Goal: Book appointment/travel/reservation

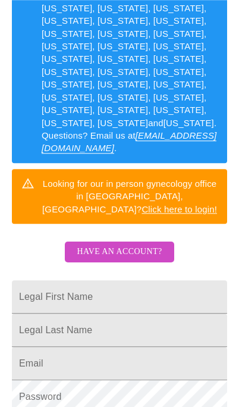
scroll to position [264, 0]
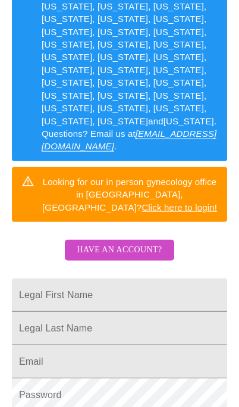
click at [37, 278] on input "Legal First Name" at bounding box center [119, 294] width 215 height 33
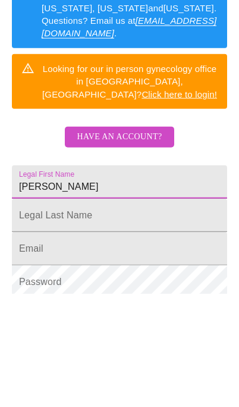
type input "[PERSON_NAME]"
click at [32, 278] on input "Legal First Name" at bounding box center [119, 294] width 215 height 33
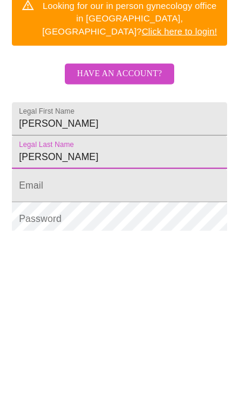
type input "[PERSON_NAME]"
click at [29, 345] on input "Legal First Name" at bounding box center [119, 361] width 215 height 33
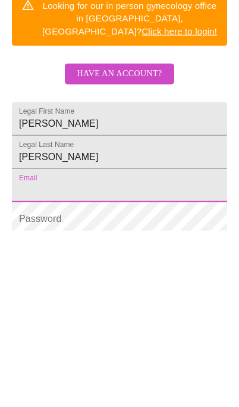
scroll to position [302, 0]
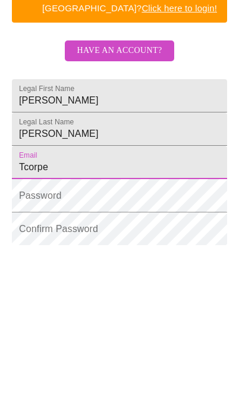
type input "[EMAIL_ADDRESS][DOMAIN_NAME]"
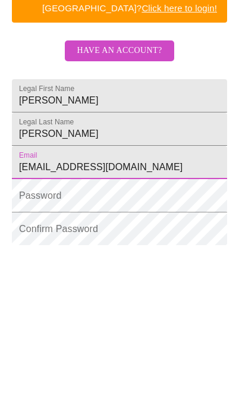
scroll to position [424, 0]
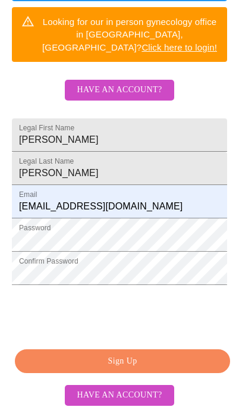
click at [168, 363] on span "Sign Up" at bounding box center [123, 361] width 188 height 15
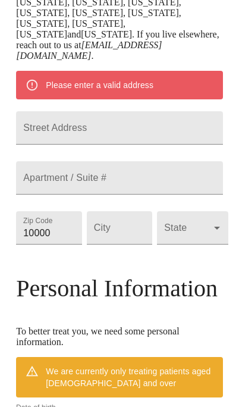
scroll to position [378, 0]
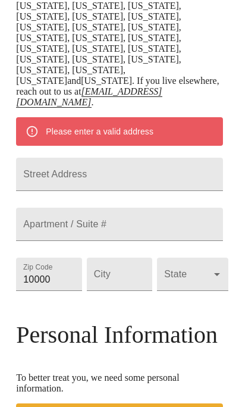
click at [46, 158] on input "Street Address" at bounding box center [119, 174] width 206 height 33
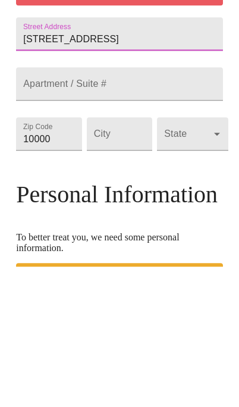
type input "[STREET_ADDRESS]"
click at [46, 258] on input "10000" at bounding box center [48, 274] width 65 height 33
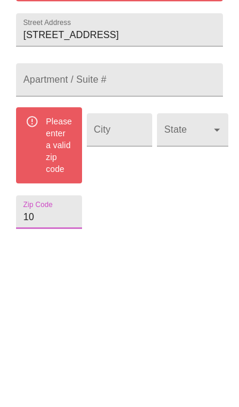
type input "1"
type input "5"
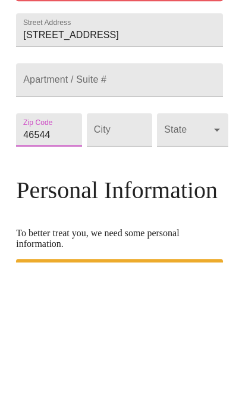
type input "46544"
click at [110, 258] on input "Street Address" at bounding box center [119, 274] width 65 height 33
type input "Mishawaka"
click at [177, 124] on body "MyMenopauseRx Welcome to MyMenopauseRx Since it's your first time here, you'll …" at bounding box center [120, 229] width 230 height 1204
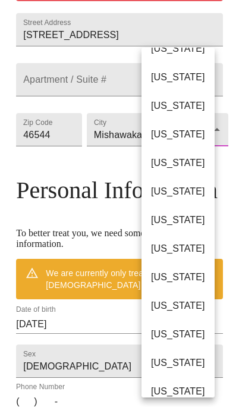
scroll to position [76, 0]
click at [188, 361] on li "[US_STATE]" at bounding box center [178, 362] width 73 height 29
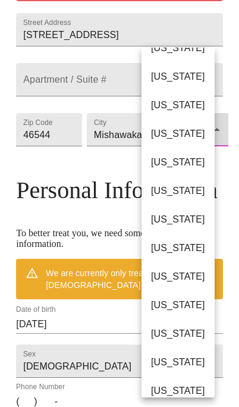
type input "[US_STATE]"
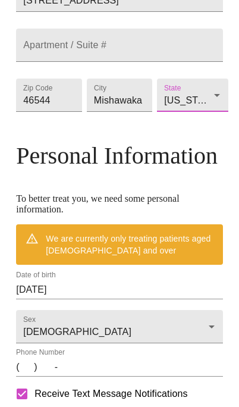
click at [25, 376] on input "(   )    -" at bounding box center [119, 366] width 206 height 19
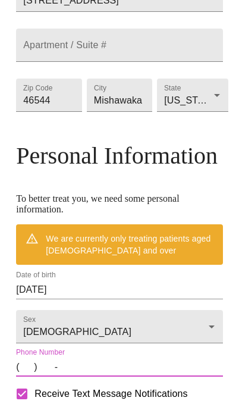
scroll to position [624, 0]
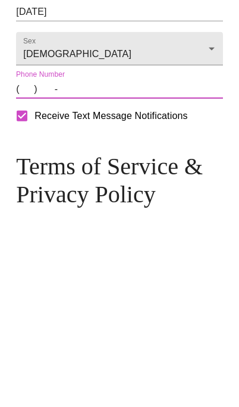
type input "5743682777"
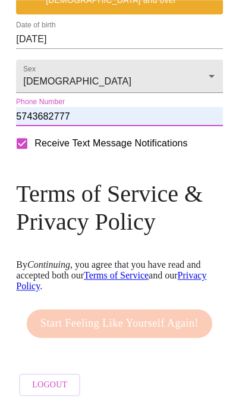
scroll to position [806, 0]
click at [180, 325] on div "Start Feeling Like Yourself Again!" at bounding box center [119, 323] width 191 height 40
click at [118, 270] on link "Terms of Service" at bounding box center [116, 275] width 65 height 10
click at [23, 275] on link "Privacy Policy" at bounding box center [111, 280] width 190 height 21
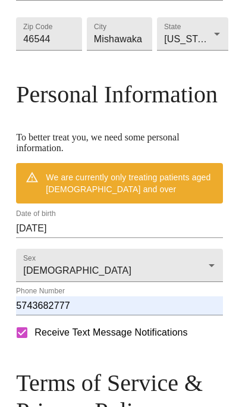
scroll to position [579, 0]
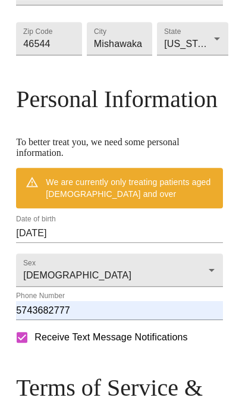
click at [76, 243] on input "[DATE]" at bounding box center [119, 233] width 206 height 19
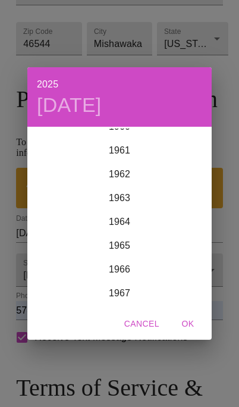
scroll to position [1465, 0]
click at [118, 273] on div "1966" at bounding box center [119, 269] width 184 height 24
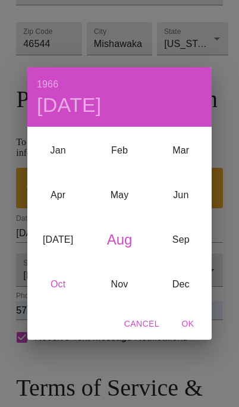
click at [54, 284] on div "Oct" at bounding box center [57, 284] width 61 height 45
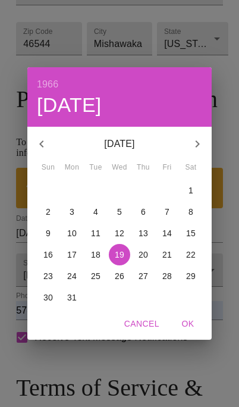
click at [171, 278] on p "28" at bounding box center [167, 276] width 10 height 12
click at [190, 322] on span "OK" at bounding box center [188, 323] width 29 height 15
type input "[DATE]"
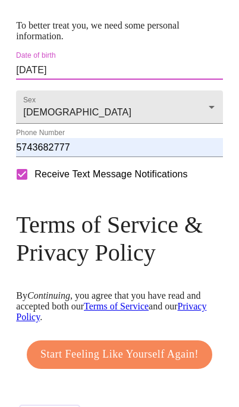
click at [59, 364] on span "Start Feeling Like Yourself Again!" at bounding box center [119, 354] width 158 height 19
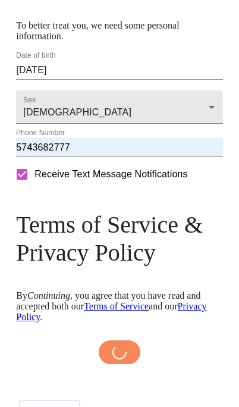
scroll to position [691, 0]
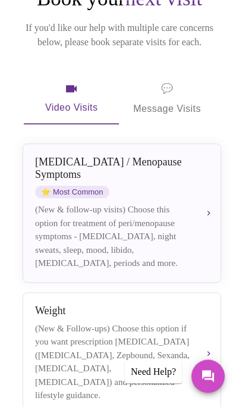
scroll to position [148, 0]
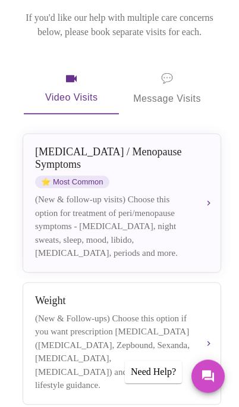
click at [45, 222] on div "(New & follow-up visits) Choose this option for treatment of peri/menopause sym…" at bounding box center [112, 226] width 155 height 67
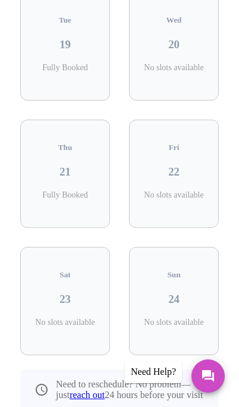
scroll to position [375, 0]
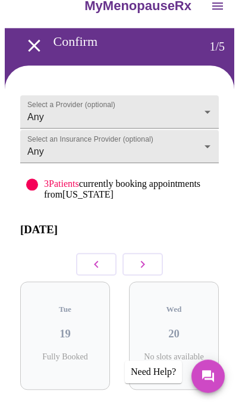
click at [149, 266] on icon "button" at bounding box center [143, 264] width 14 height 14
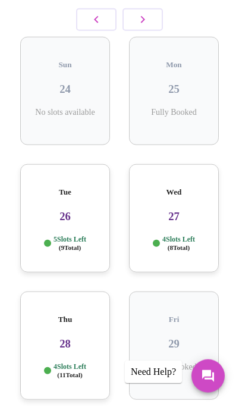
scroll to position [267, 0]
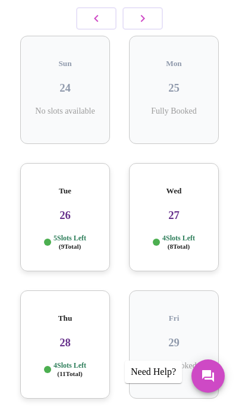
click at [40, 196] on div "Tue 26 5 Slots Left ( 9 Total)" at bounding box center [65, 217] width 90 height 108
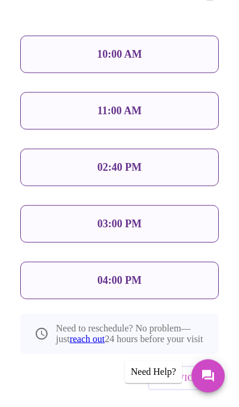
scroll to position [725, 0]
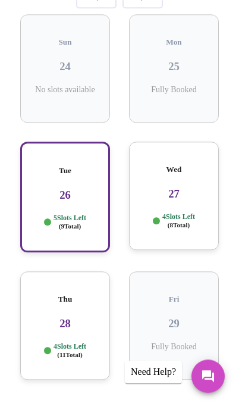
click at [167, 187] on h3 "27" at bounding box center [174, 193] width 71 height 13
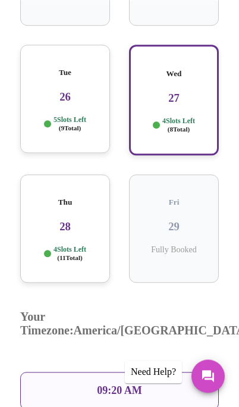
click at [45, 220] on h3 "28" at bounding box center [65, 226] width 71 height 13
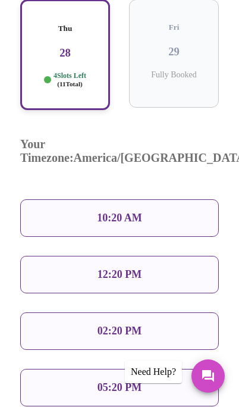
scroll to position [601, 0]
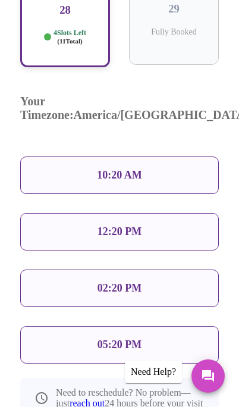
click at [62, 326] on div "05:20 PM" at bounding box center [119, 344] width 199 height 37
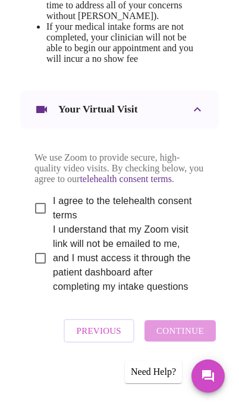
scroll to position [859, 0]
click at [45, 221] on input "I agree to the telehealth consent terms" at bounding box center [40, 208] width 25 height 25
checkbox input "true"
click at [37, 271] on input "I understand that my Zoom visit link will not be emailed to me, and I must acce…" at bounding box center [40, 258] width 25 height 25
checkbox input "true"
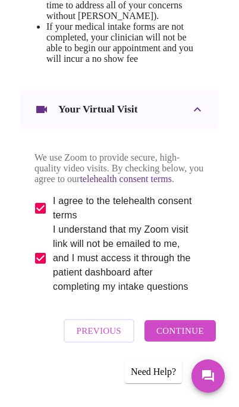
click at [202, 338] on span "Continue" at bounding box center [180, 330] width 48 height 15
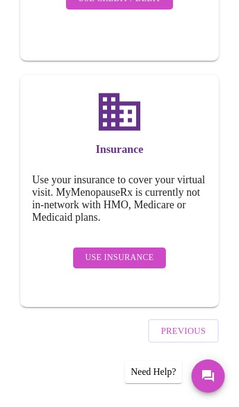
scroll to position [255, 0]
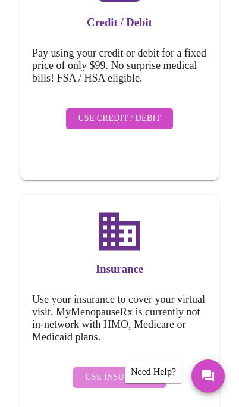
click at [140, 370] on span "Use Insurance" at bounding box center [119, 377] width 68 height 15
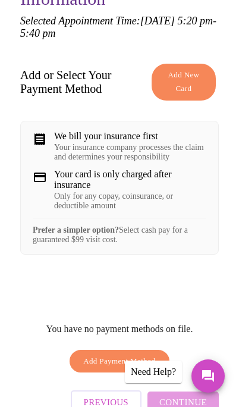
scroll to position [167, 0]
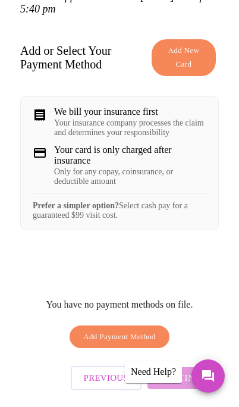
click at [152, 344] on span "Add Payment Method" at bounding box center [119, 337] width 73 height 14
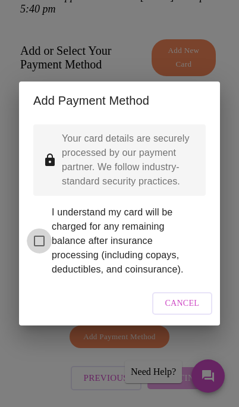
click at [41, 253] on input "I understand my card will be charged for any remaining balance after insurance …" at bounding box center [39, 240] width 25 height 25
checkbox input "true"
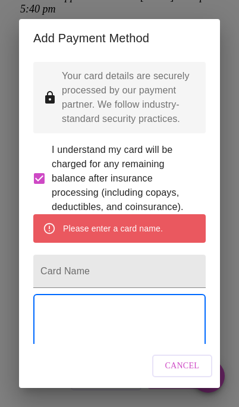
click at [53, 288] on input "Card Name" at bounding box center [119, 271] width 172 height 33
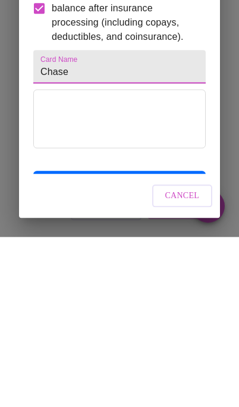
type input "Chase"
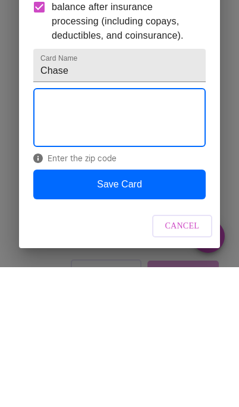
scroll to position [63, 0]
click at [77, 309] on button "Save Card" at bounding box center [119, 324] width 172 height 30
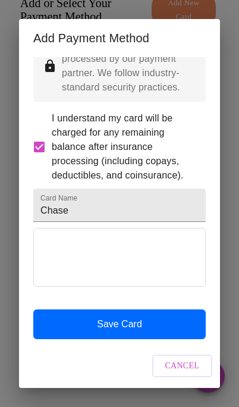
scroll to position [0, 0]
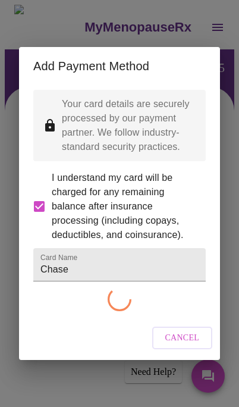
checkbox input "false"
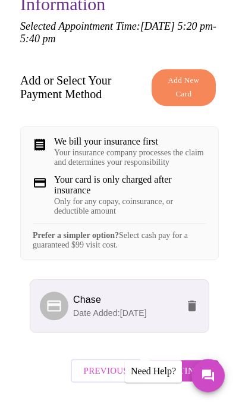
scroll to position [136, 0]
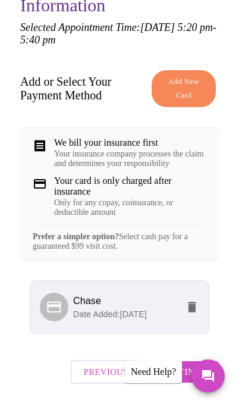
click at [193, 379] on span "Continue" at bounding box center [183, 371] width 48 height 15
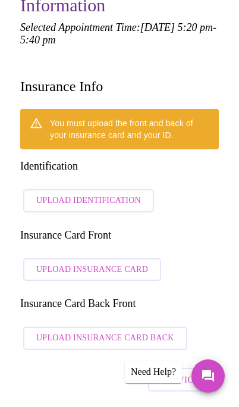
click at [50, 193] on span "Upload Identification" at bounding box center [88, 200] width 105 height 15
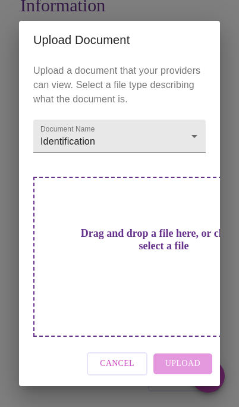
click at [111, 368] on button "Cancel" at bounding box center [117, 363] width 61 height 23
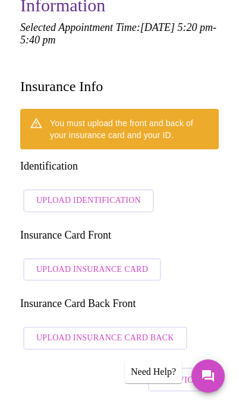
click at [51, 189] on button "Upload Identification" at bounding box center [88, 200] width 131 height 23
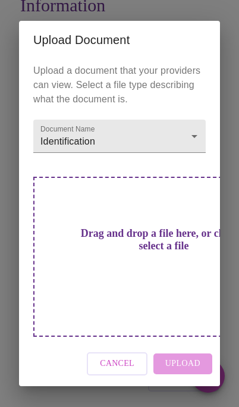
click at [71, 279] on div "Drag and drop a file here, or click to select a file" at bounding box center [163, 257] width 261 height 160
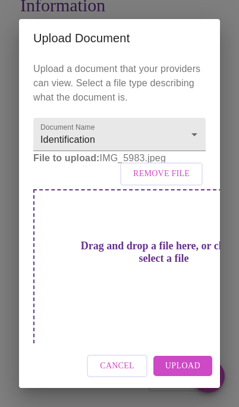
click at [193, 373] on span "Upload" at bounding box center [182, 366] width 35 height 15
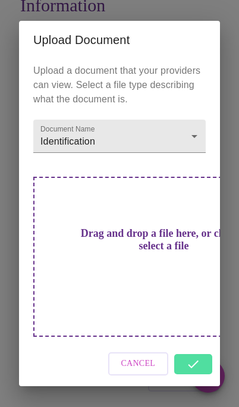
click at [203, 375] on div "Cancel" at bounding box center [119, 363] width 201 height 45
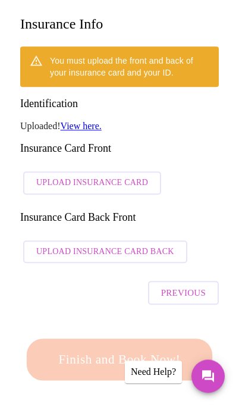
scroll to position [195, 0]
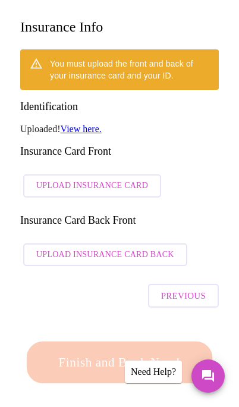
click at [46, 178] on span "Upload Insurance Card" at bounding box center [92, 185] width 112 height 15
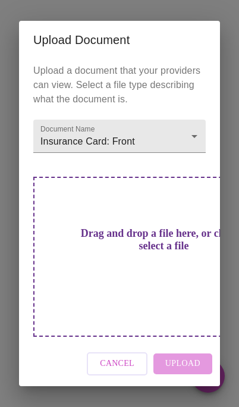
click at [78, 249] on h3 "Drag and drop a file here, or click to select a file" at bounding box center [164, 239] width 172 height 25
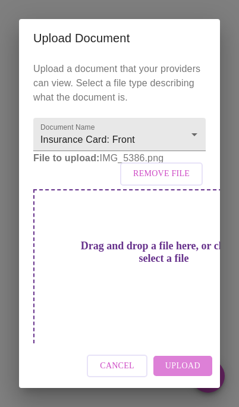
click at [186, 363] on button "Upload" at bounding box center [182, 366] width 59 height 21
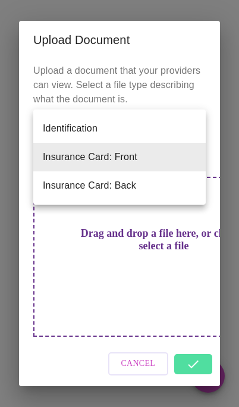
click at [67, 192] on li "Insurance Card: Back" at bounding box center [119, 185] width 172 height 29
type input "Insurance Card: Back"
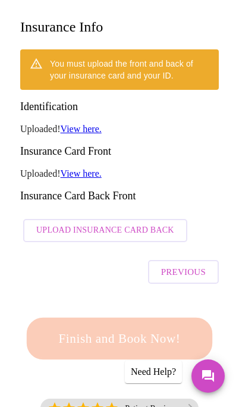
click at [48, 223] on span "Upload Insurance Card Back" at bounding box center [105, 230] width 138 height 15
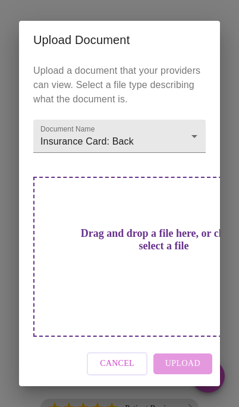
click at [63, 251] on div "Drag and drop a file here, or click to select a file" at bounding box center [163, 257] width 261 height 160
click at [85, 247] on h3 "Drag and drop a file here, or click to select a file" at bounding box center [164, 239] width 172 height 25
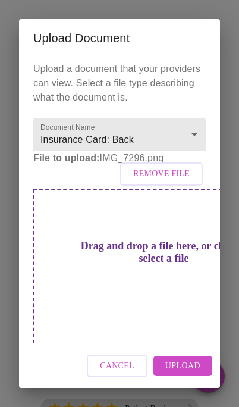
click at [198, 359] on span "Upload" at bounding box center [182, 366] width 35 height 15
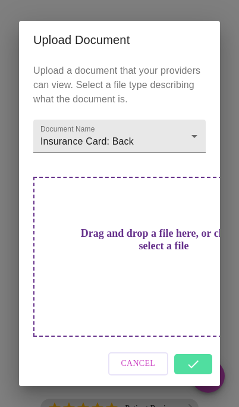
click at [199, 341] on div "Cancel" at bounding box center [119, 363] width 201 height 45
click at [18, 383] on div "Upload Document Upload a document that your providers can view. Select a file t…" at bounding box center [119, 203] width 239 height 407
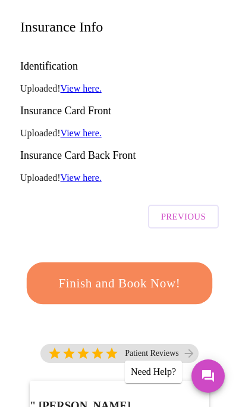
click at [172, 272] on span "Finish and Book Now!" at bounding box center [119, 283] width 154 height 23
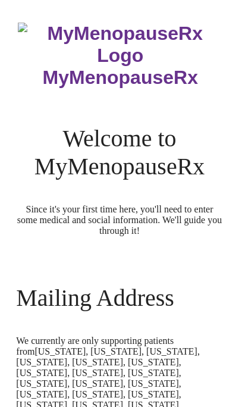
scroll to position [709, 0]
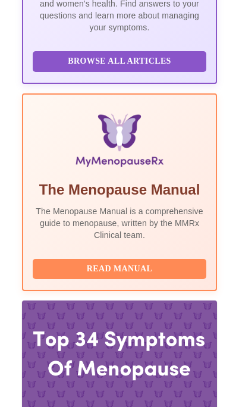
scroll to position [428, 0]
